Goal: Task Accomplishment & Management: Manage account settings

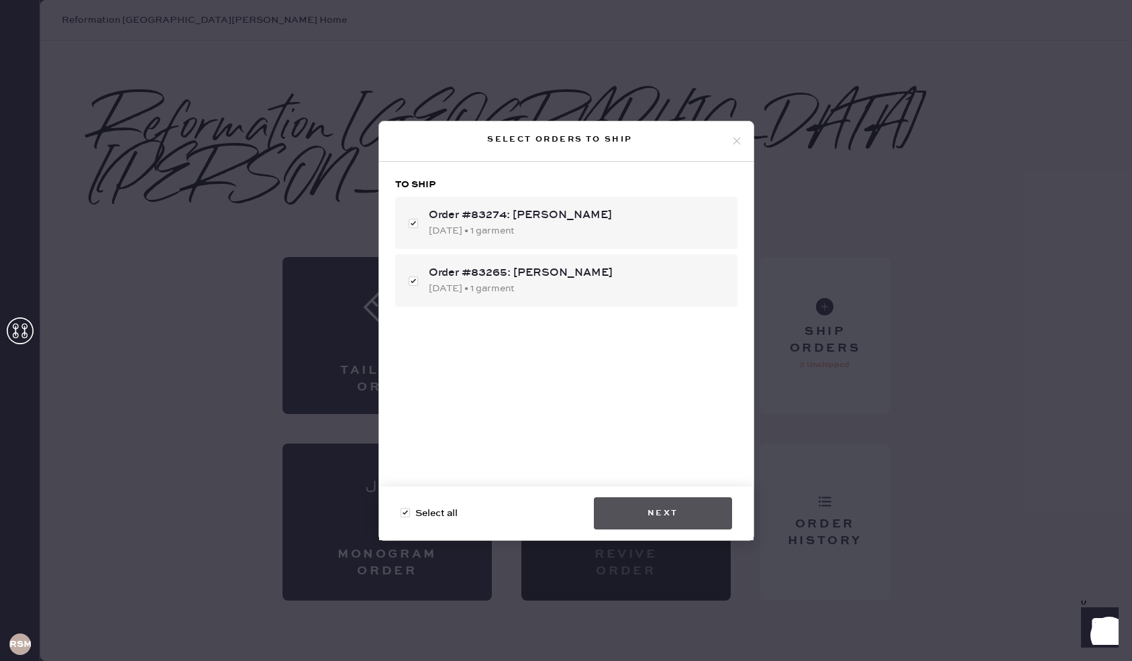
click at [684, 515] on button "Next" at bounding box center [663, 513] width 138 height 32
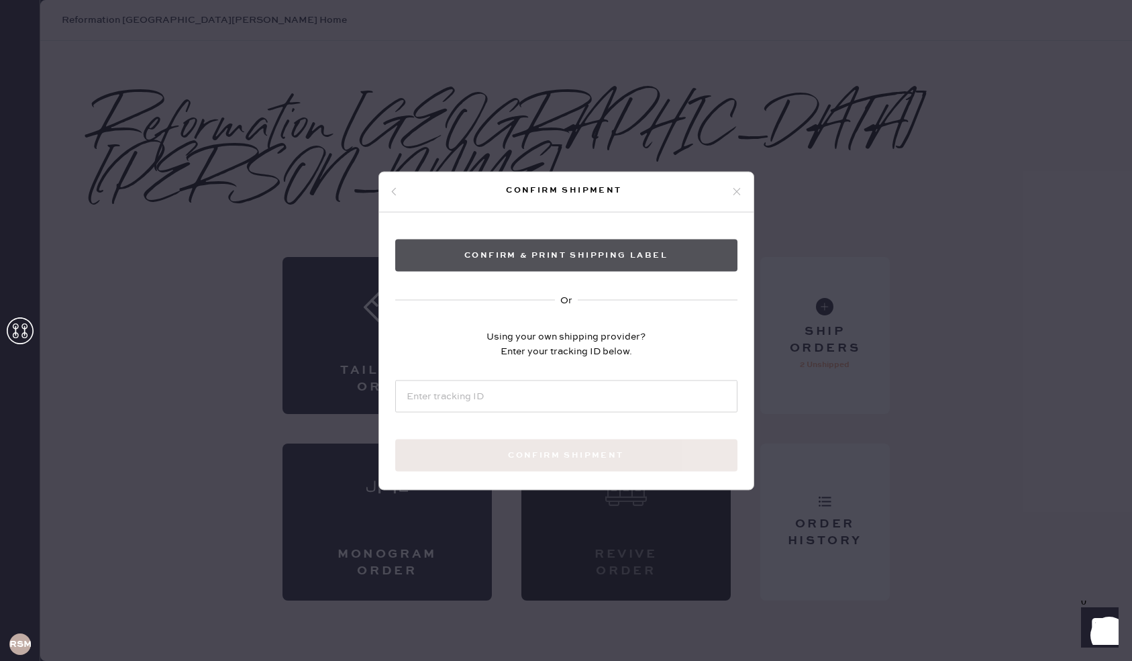
click at [576, 252] on button "Confirm & Print shipping label" at bounding box center [566, 255] width 342 height 32
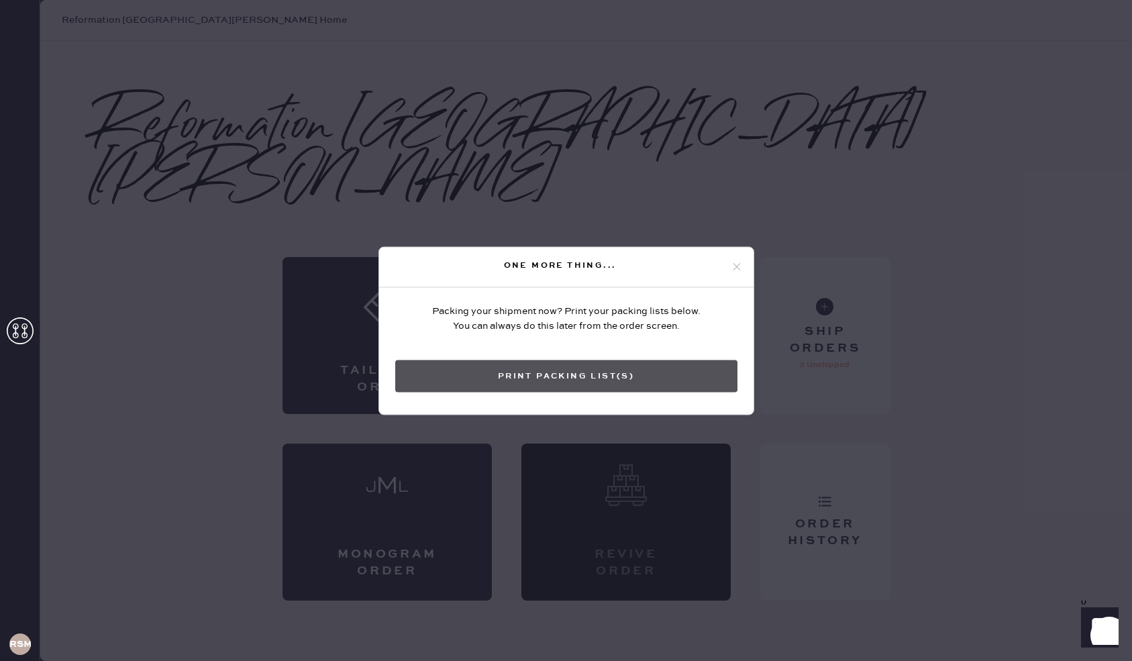
click at [629, 370] on button "Print Packing List(s)" at bounding box center [566, 376] width 342 height 32
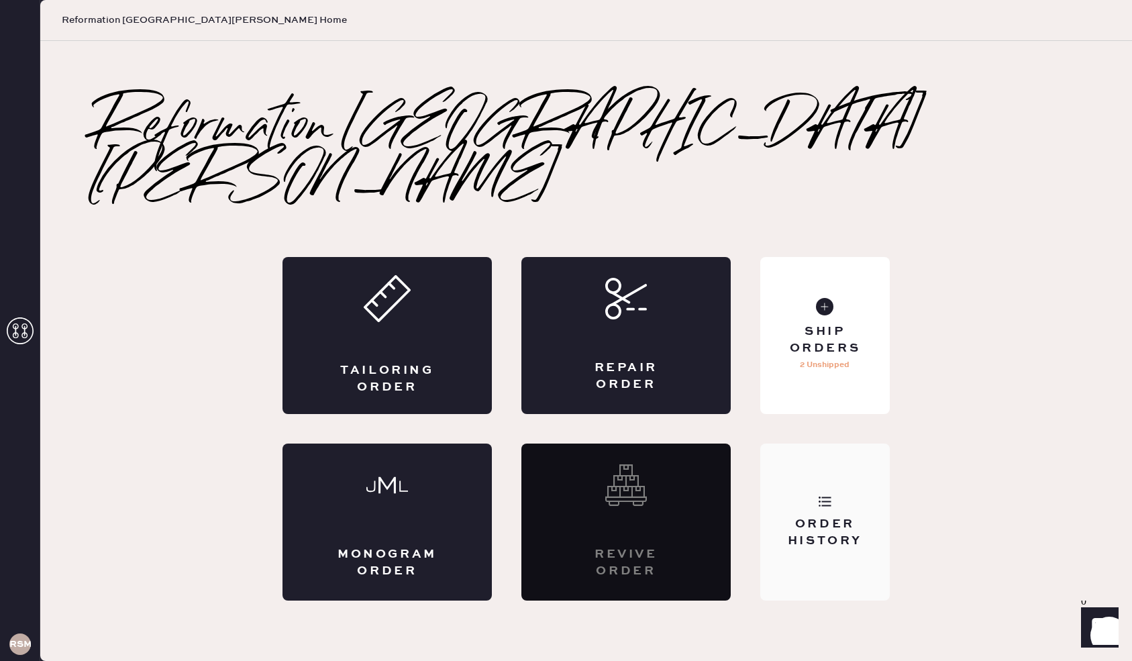
click at [878, 482] on div "Order History" at bounding box center [825, 522] width 130 height 157
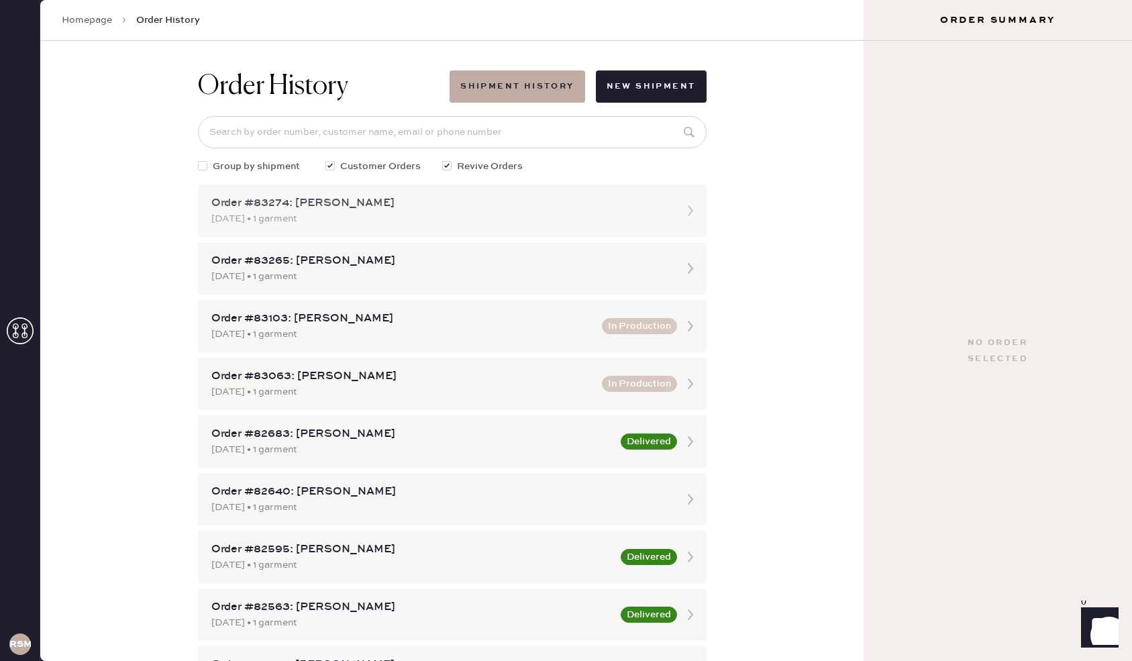
click at [565, 196] on div "Order #83274: [PERSON_NAME]" at bounding box center [440, 203] width 458 height 16
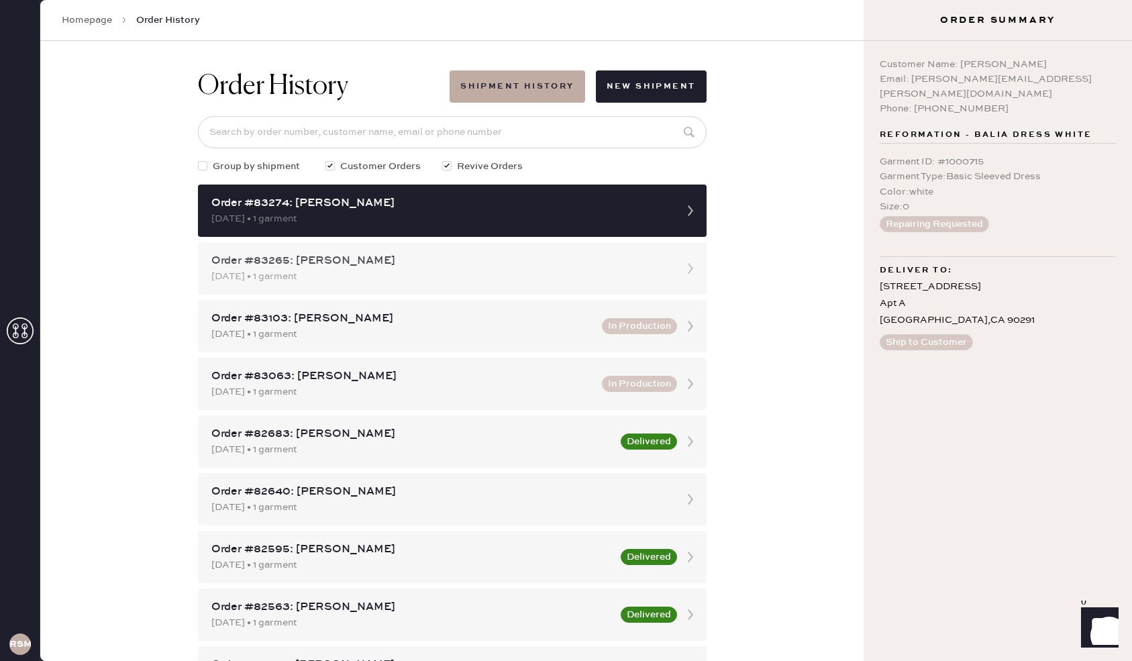
click at [639, 266] on div "Order #83265: [PERSON_NAME]" at bounding box center [440, 261] width 458 height 16
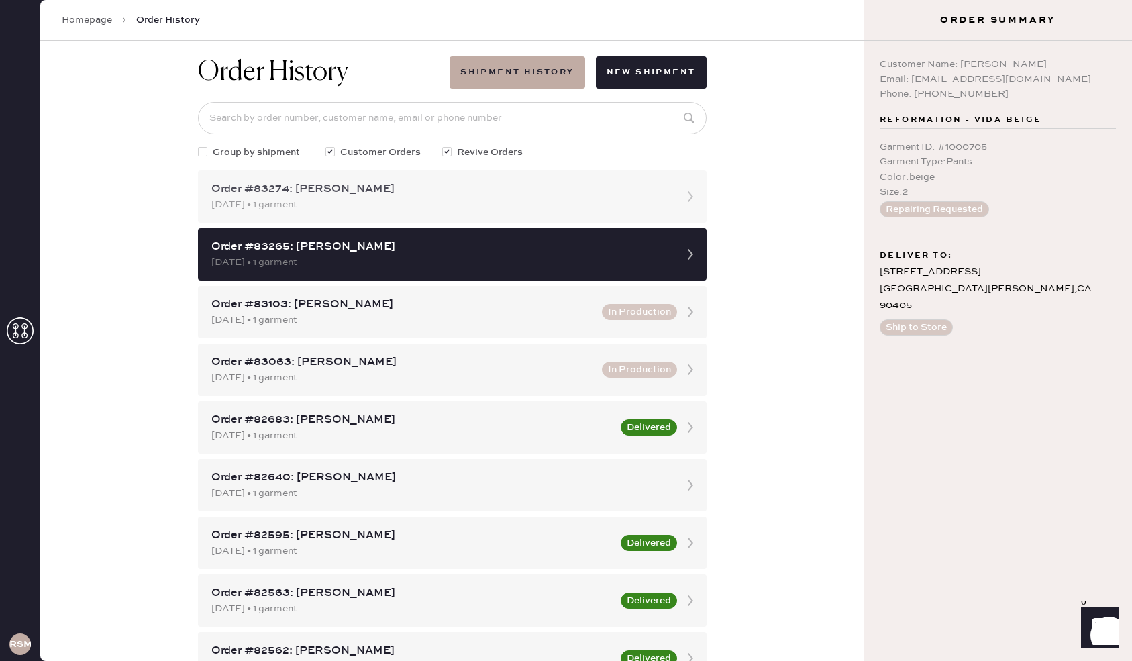
click at [622, 203] on div "[DATE] • 1 garment" at bounding box center [440, 204] width 458 height 15
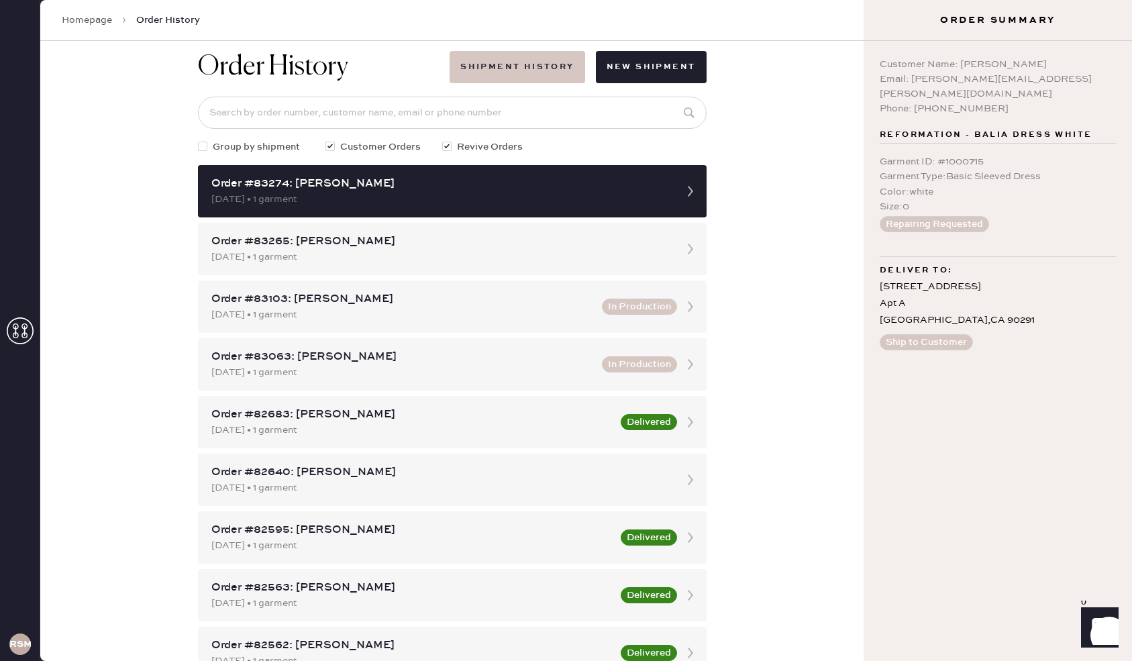
click at [531, 66] on button "Shipment History" at bounding box center [517, 67] width 135 height 32
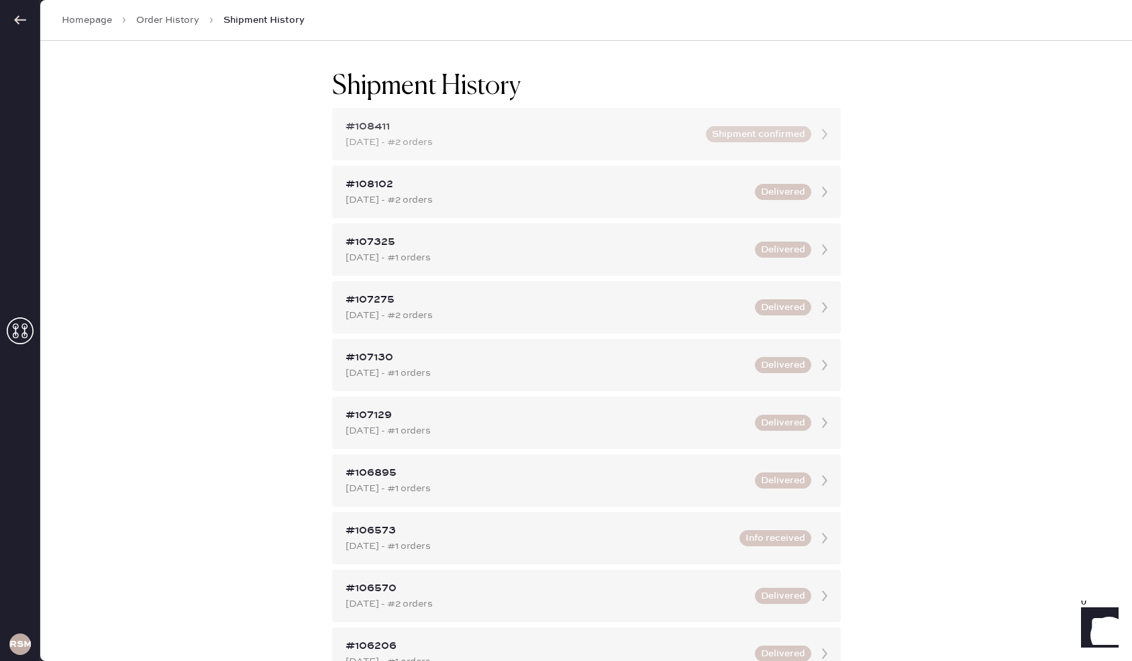
click at [758, 136] on button "Shipment confirmed" at bounding box center [758, 134] width 105 height 16
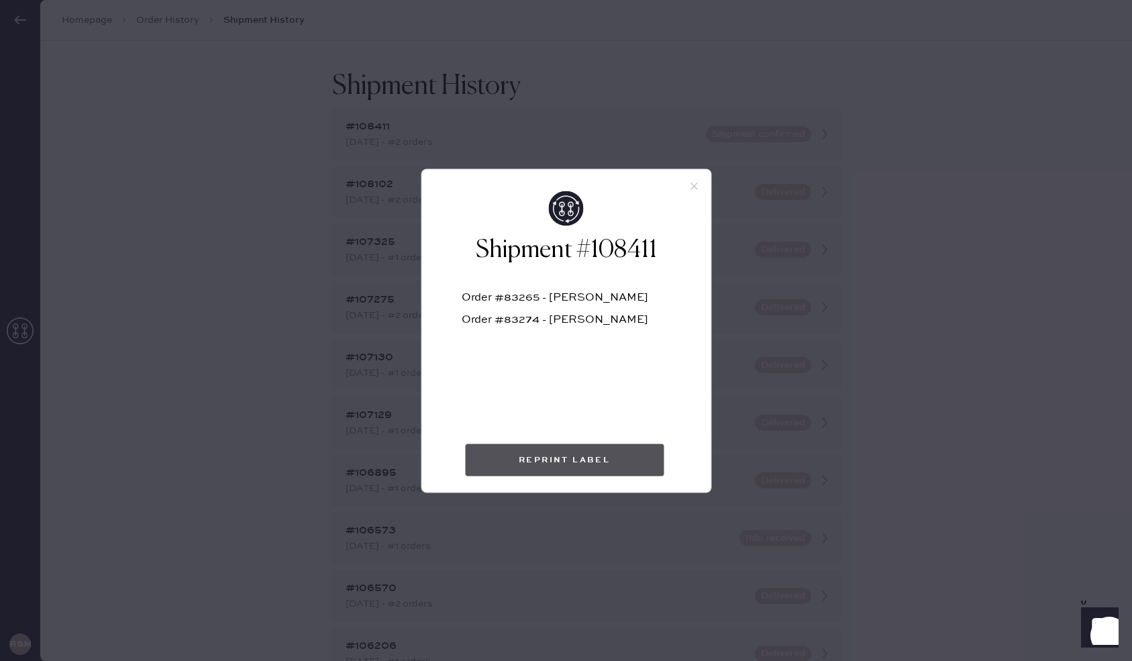
click at [572, 456] on button "Reprint Label" at bounding box center [564, 460] width 199 height 32
click at [689, 178] on div at bounding box center [565, 179] width 289 height 21
click at [700, 183] on div at bounding box center [565, 179] width 289 height 21
click at [695, 184] on use at bounding box center [694, 186] width 7 height 7
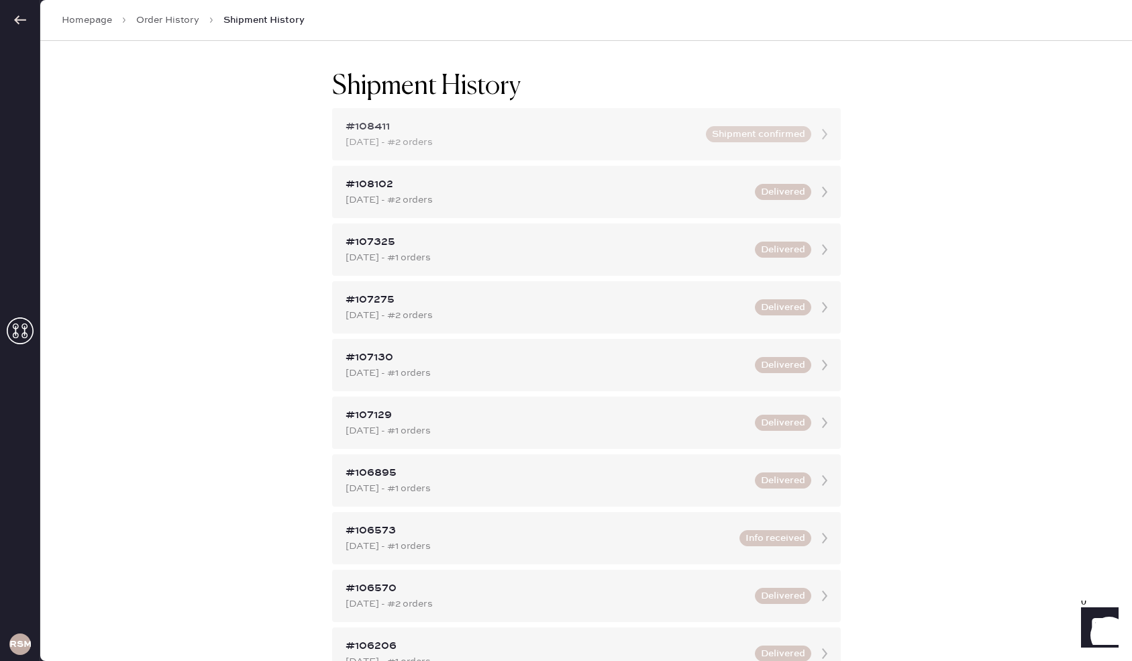
click at [642, 148] on div "[DATE] - #2 orders" at bounding box center [522, 142] width 352 height 15
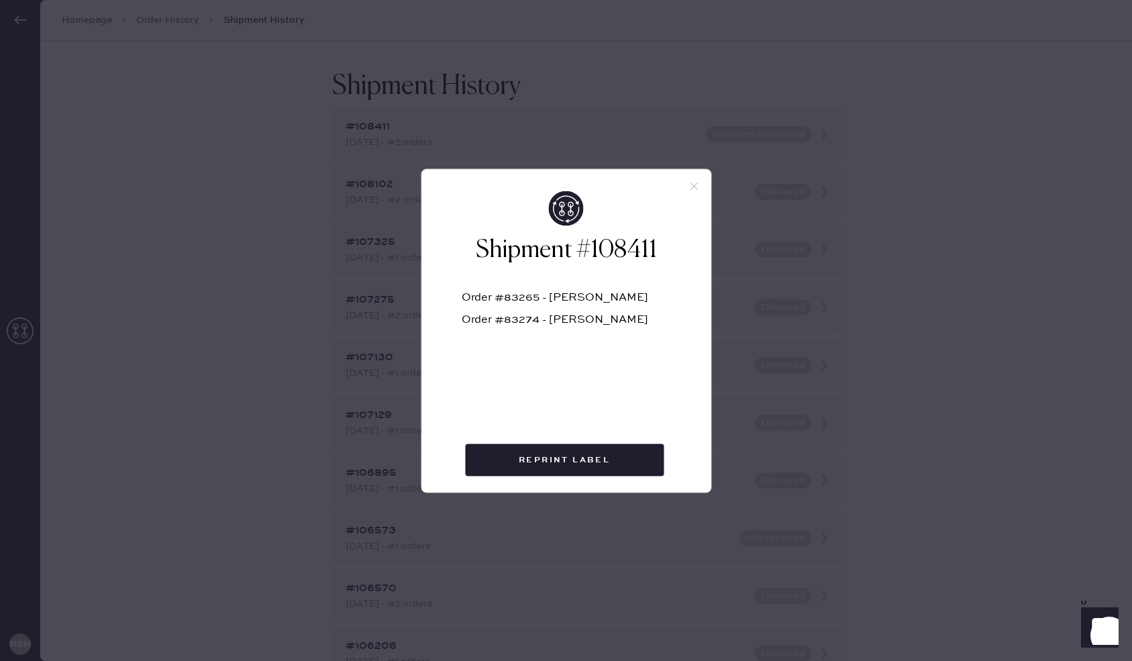
click at [695, 186] on icon at bounding box center [694, 186] width 12 height 12
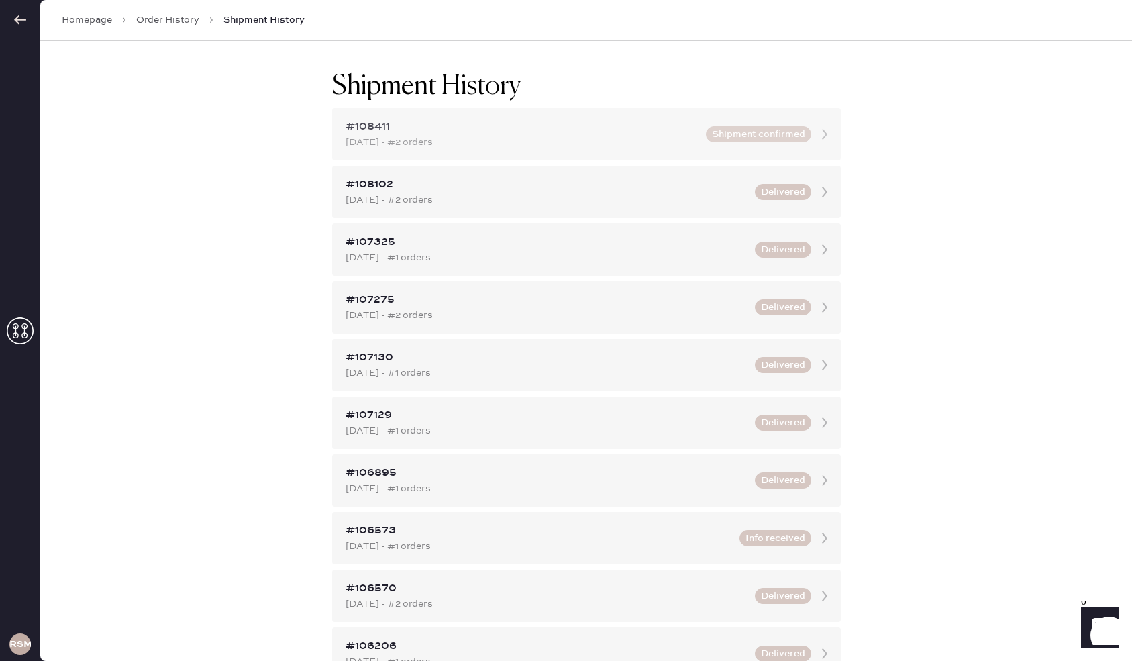
click at [632, 146] on div "[DATE] - #2 orders" at bounding box center [522, 142] width 352 height 15
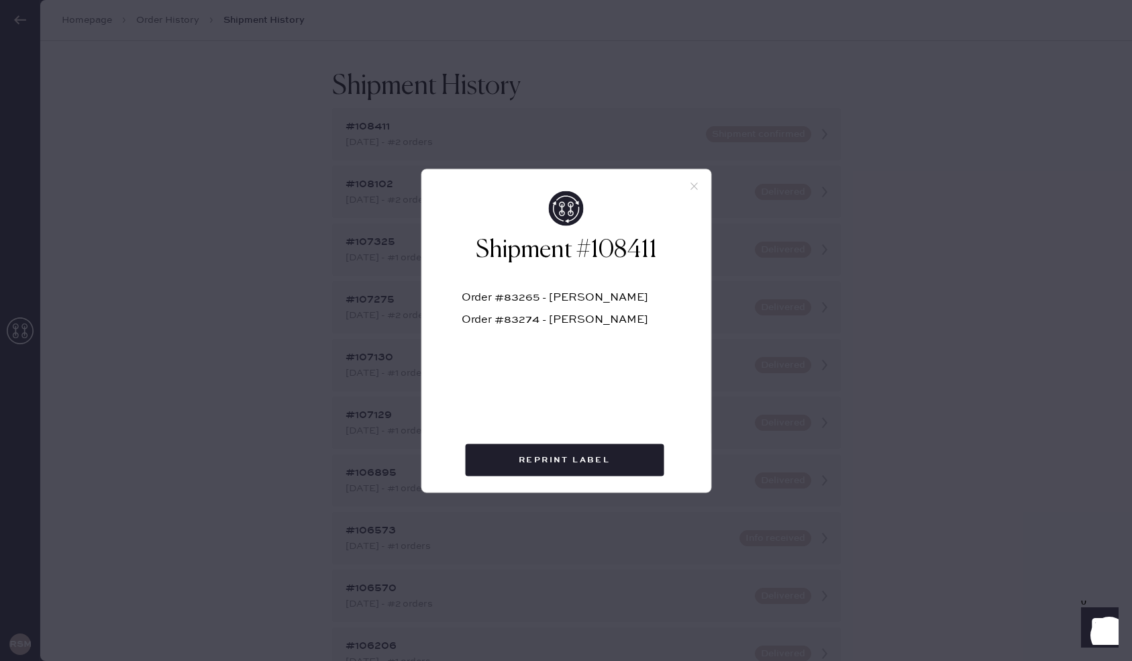
click at [691, 182] on icon at bounding box center [694, 186] width 12 height 12
